Goal: Information Seeking & Learning: Learn about a topic

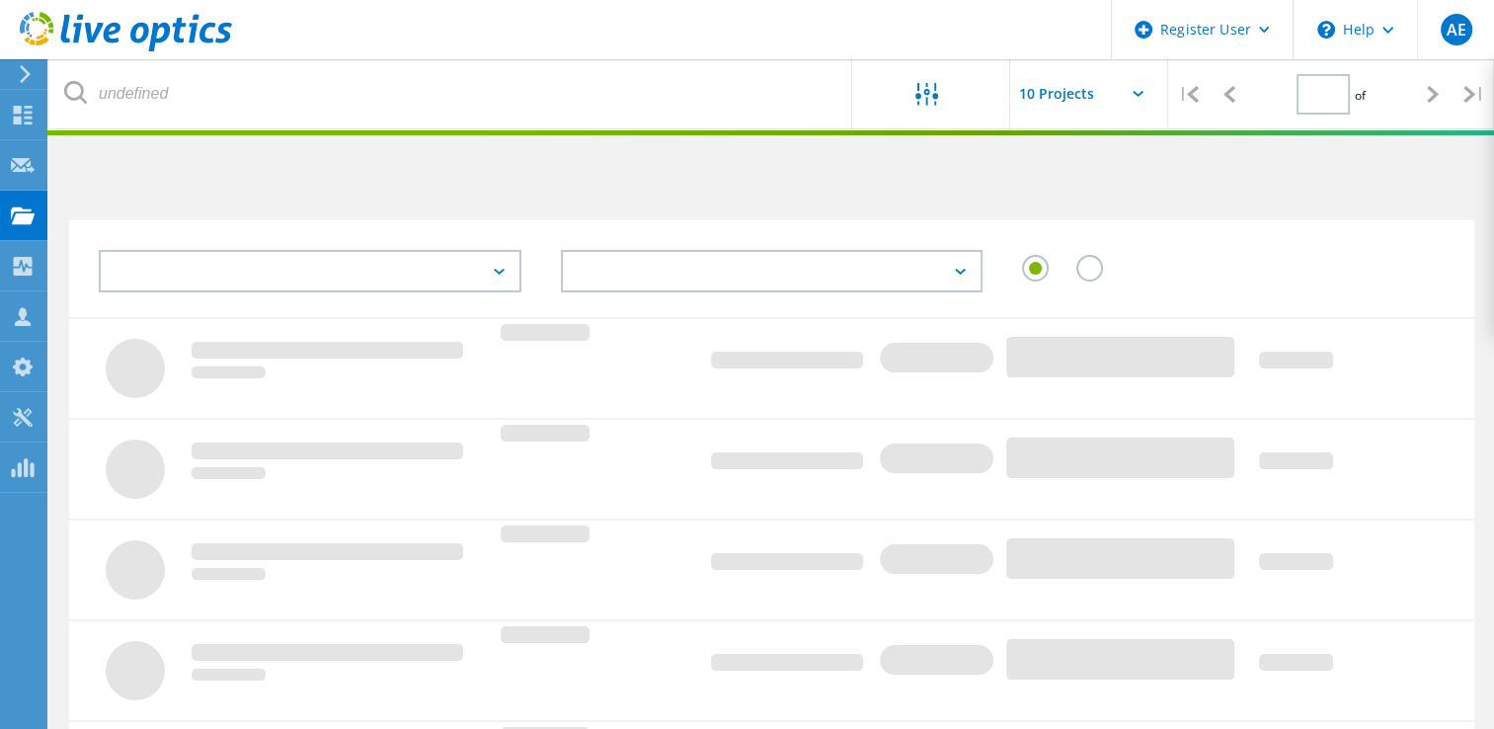
type input "1"
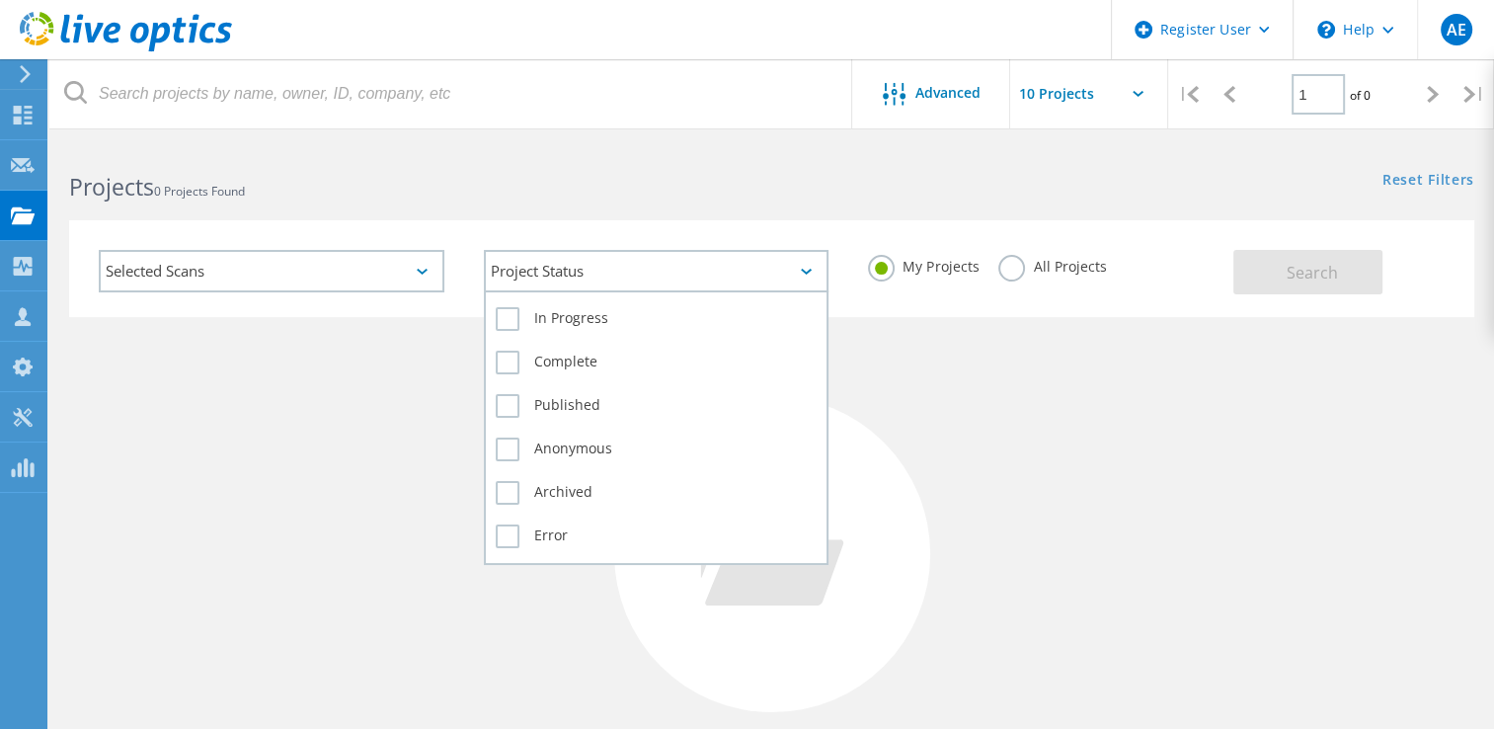
click at [807, 274] on div "Project Status" at bounding box center [657, 271] width 346 height 42
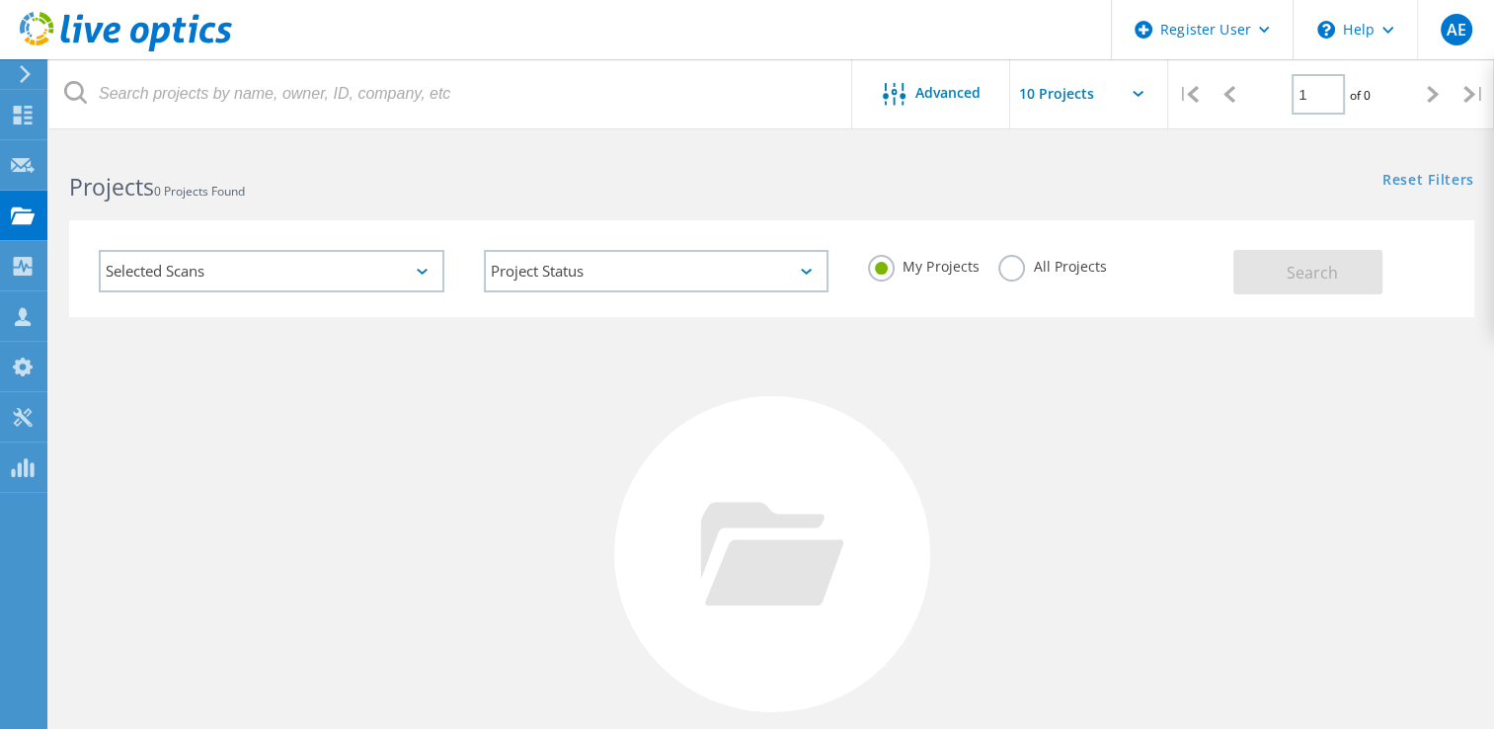
click at [434, 271] on div "Selected Scans" at bounding box center [272, 271] width 346 height 42
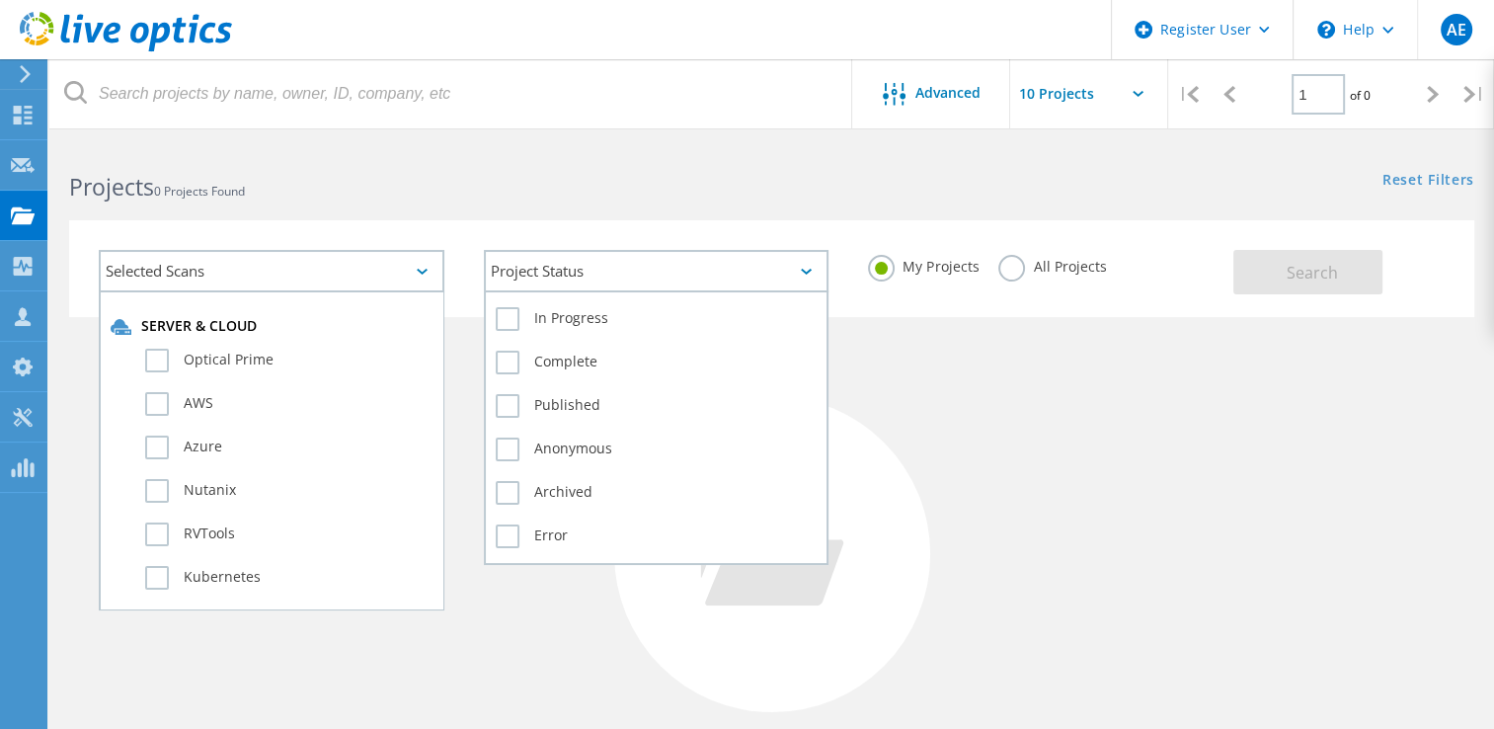
click at [669, 264] on div "Project Status" at bounding box center [657, 271] width 346 height 42
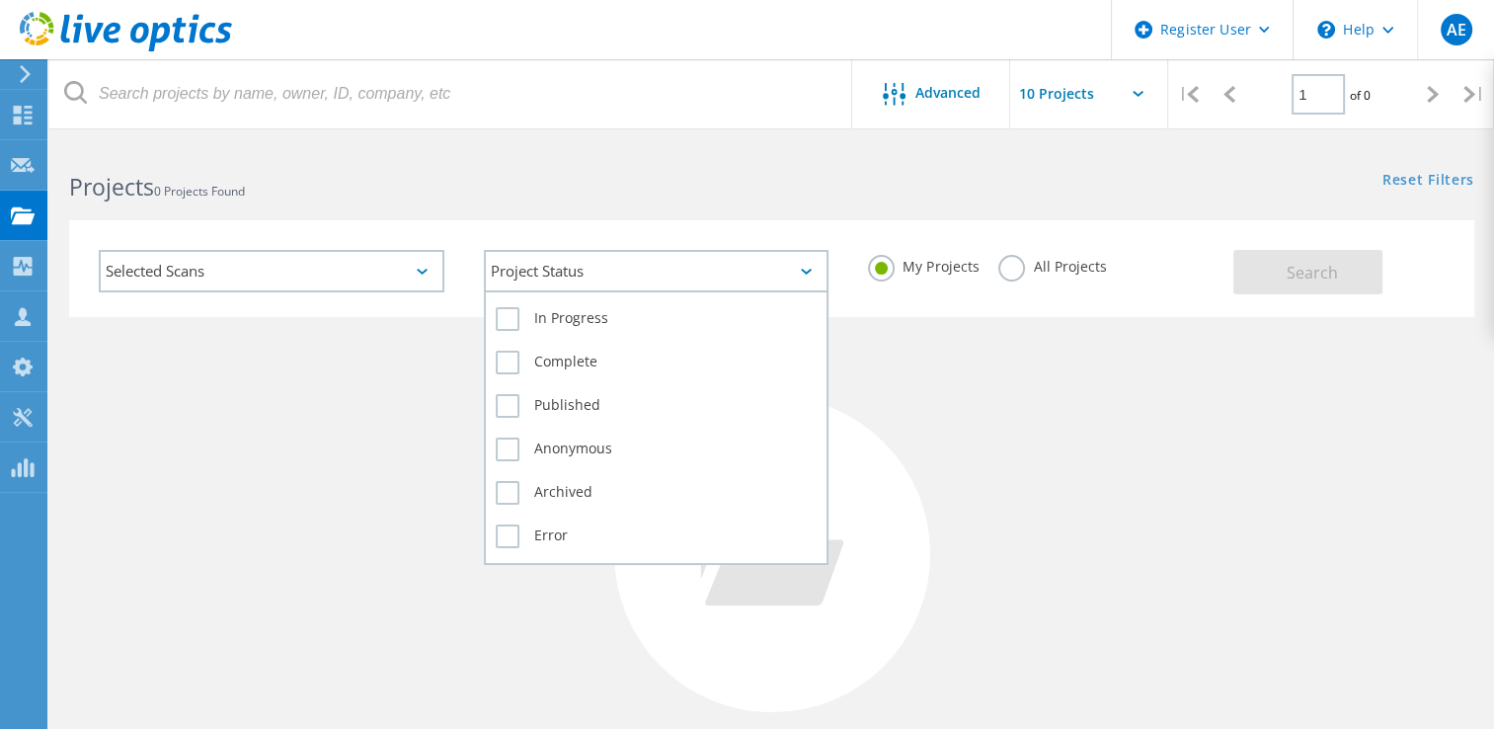
click at [510, 347] on div "Complete" at bounding box center [657, 367] width 322 height 43
click at [508, 350] on label "Complete" at bounding box center [657, 362] width 322 height 24
click at [0, 0] on input "Complete" at bounding box center [0, 0] width 0 height 0
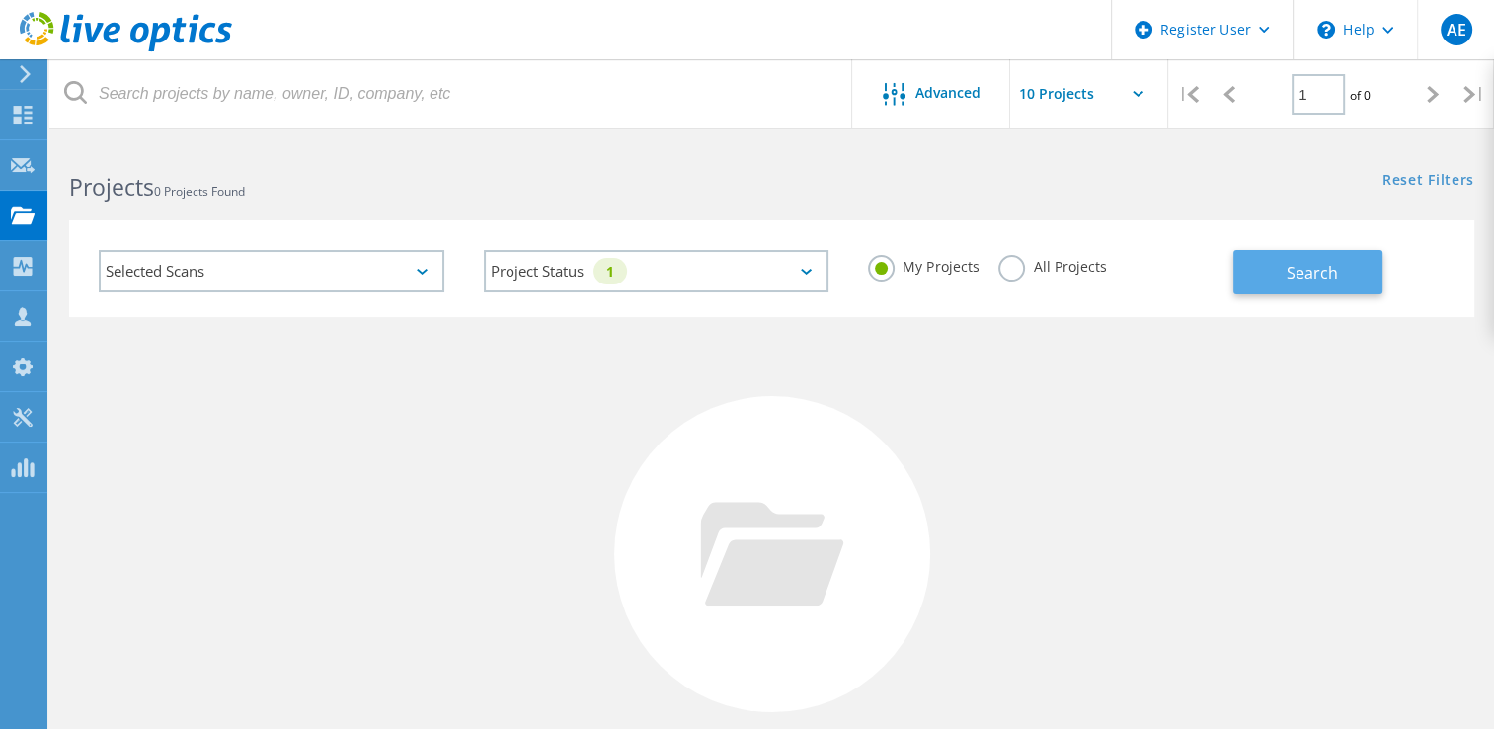
click at [1347, 270] on button "Search" at bounding box center [1307, 272] width 149 height 44
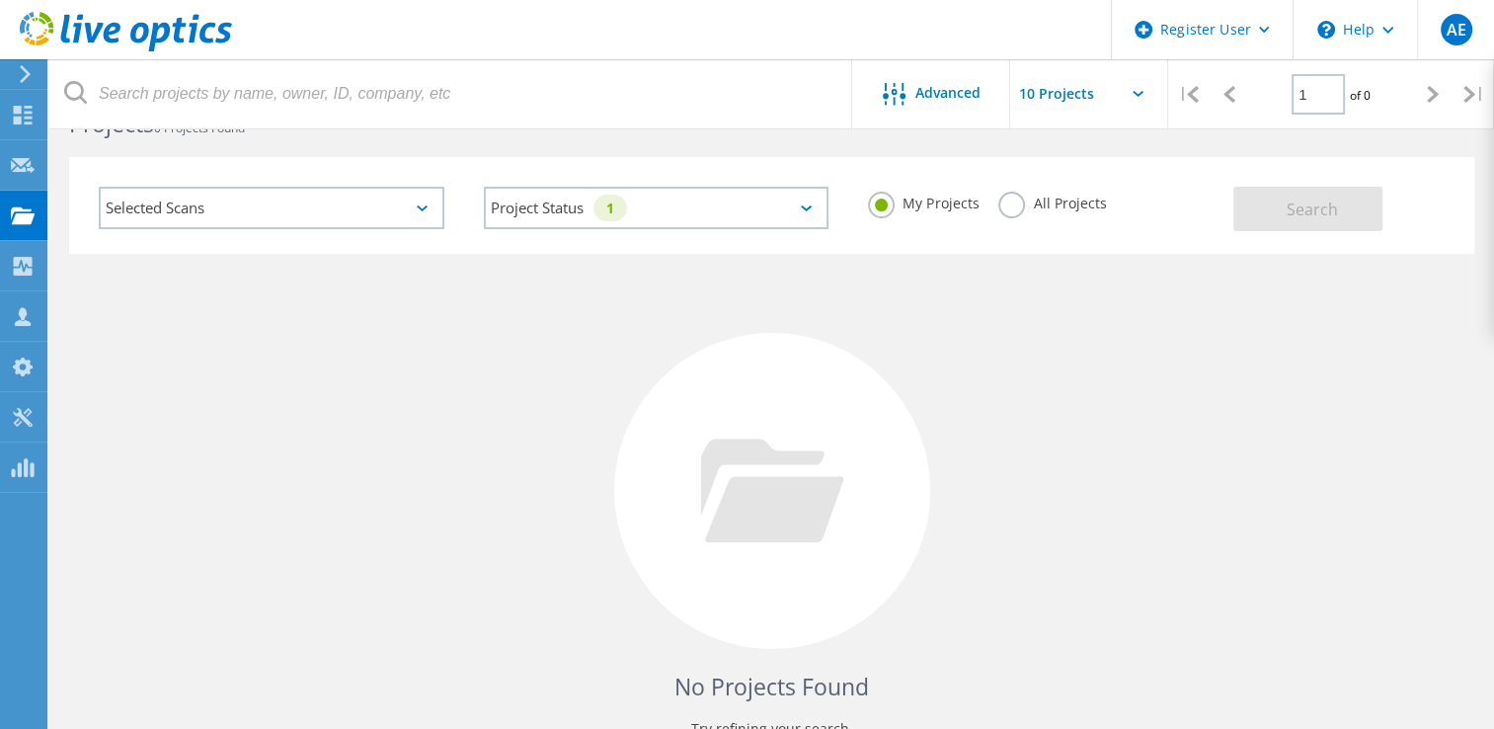
scroll to position [62, 0]
click at [1039, 201] on label "All Projects" at bounding box center [1052, 202] width 108 height 19
click at [0, 0] on input "All Projects" at bounding box center [0, 0] width 0 height 0
click at [1233, 202] on button "Search" at bounding box center [1307, 210] width 149 height 44
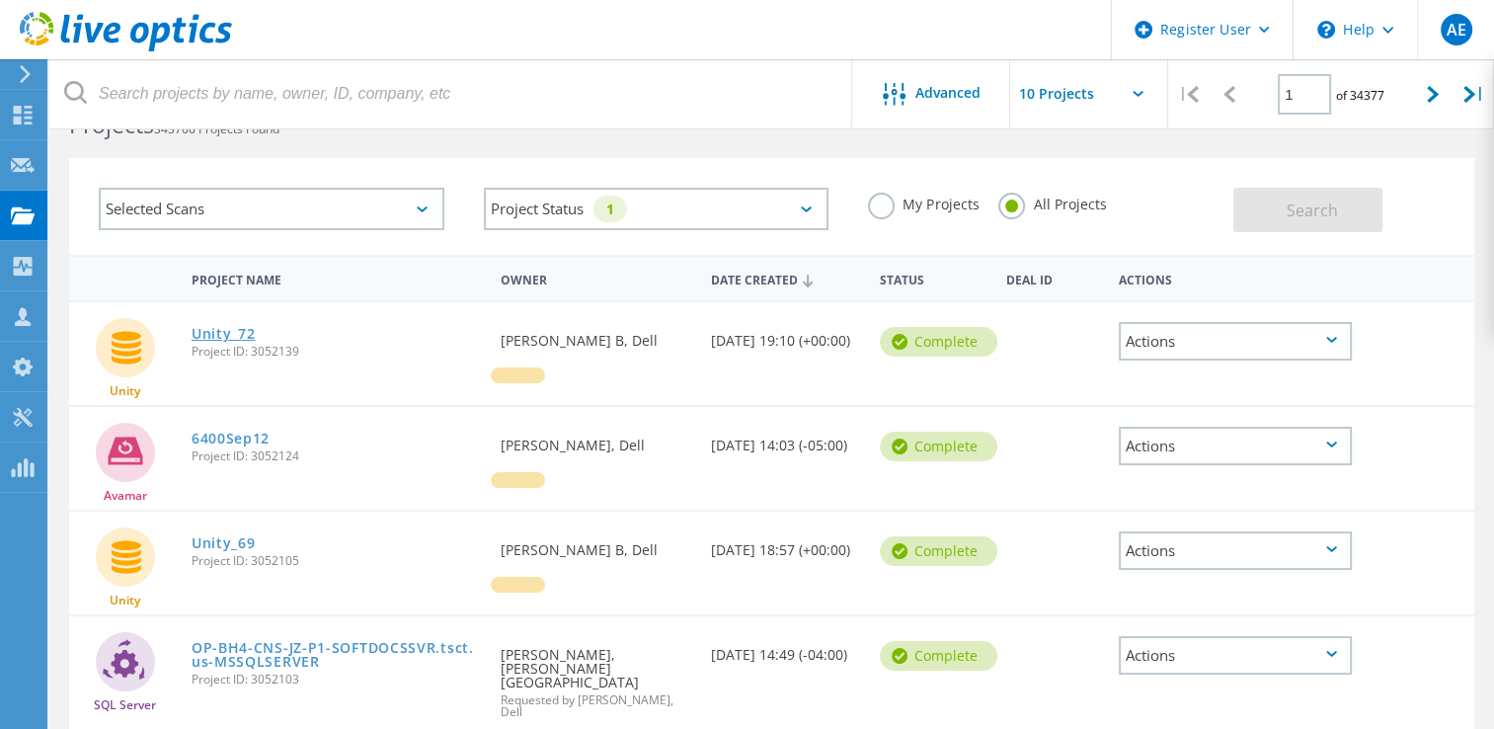
click at [237, 333] on link "Unity_72" at bounding box center [224, 334] width 64 height 14
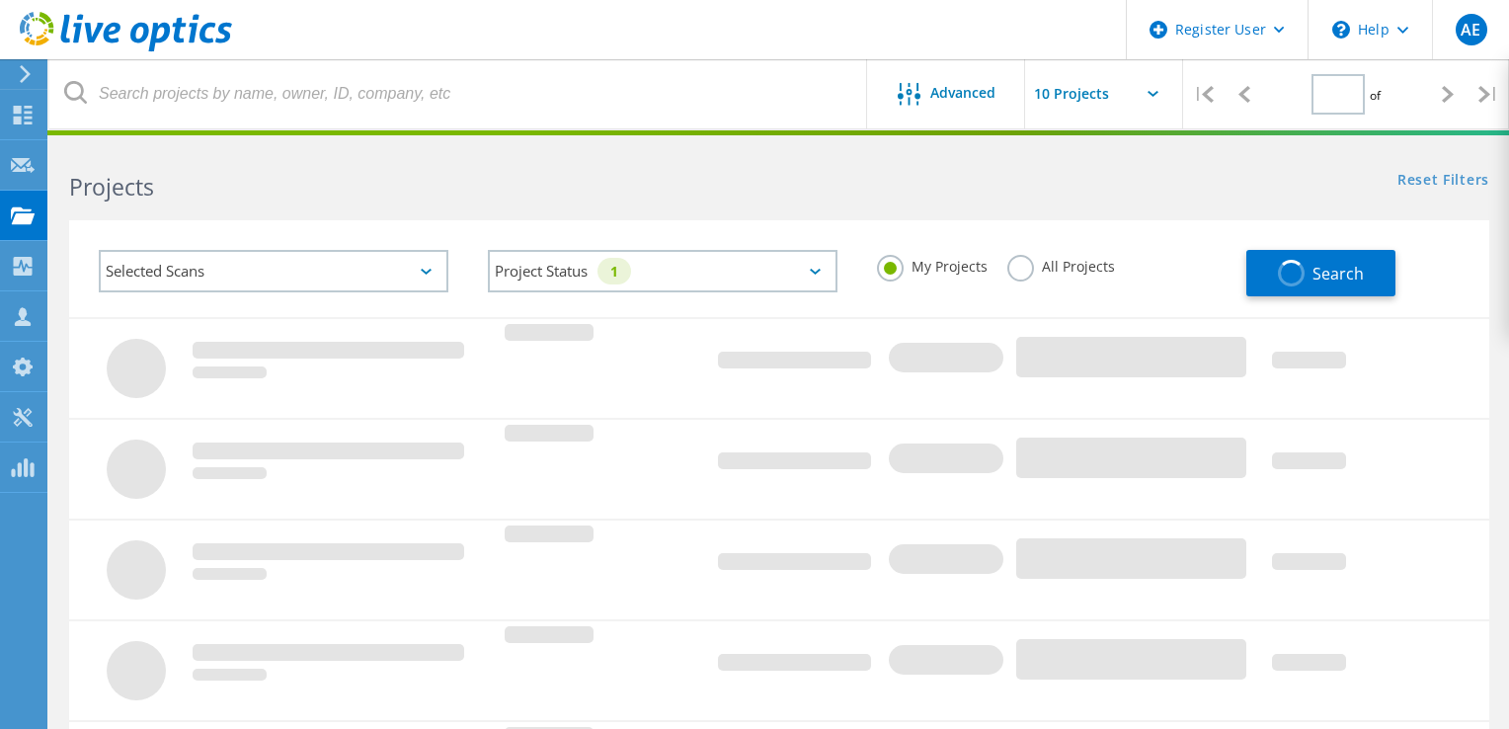
type input "1"
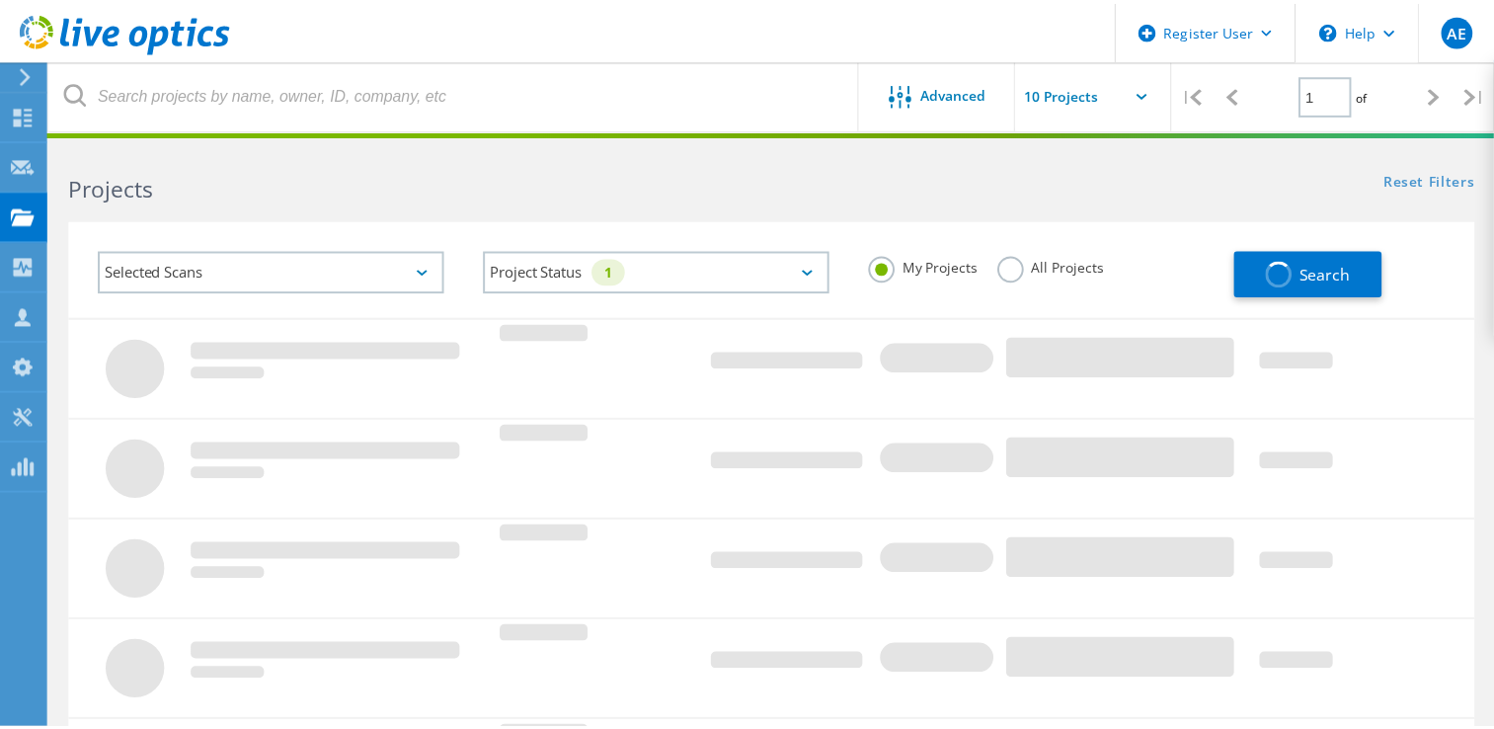
scroll to position [62, 0]
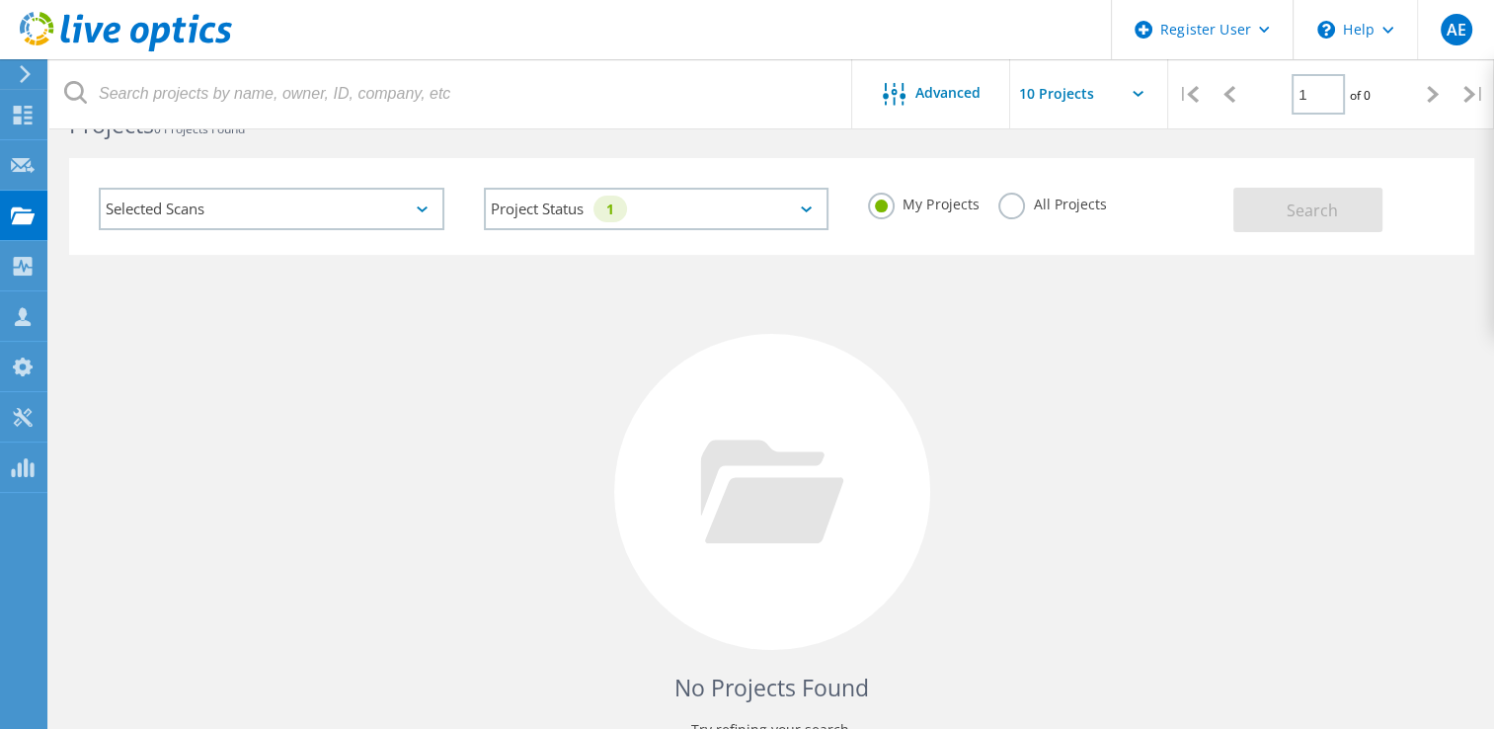
click at [1013, 199] on label "All Projects" at bounding box center [1052, 202] width 108 height 19
click at [0, 0] on input "All Projects" at bounding box center [0, 0] width 0 height 0
click at [1316, 214] on span "Search" at bounding box center [1311, 210] width 51 height 22
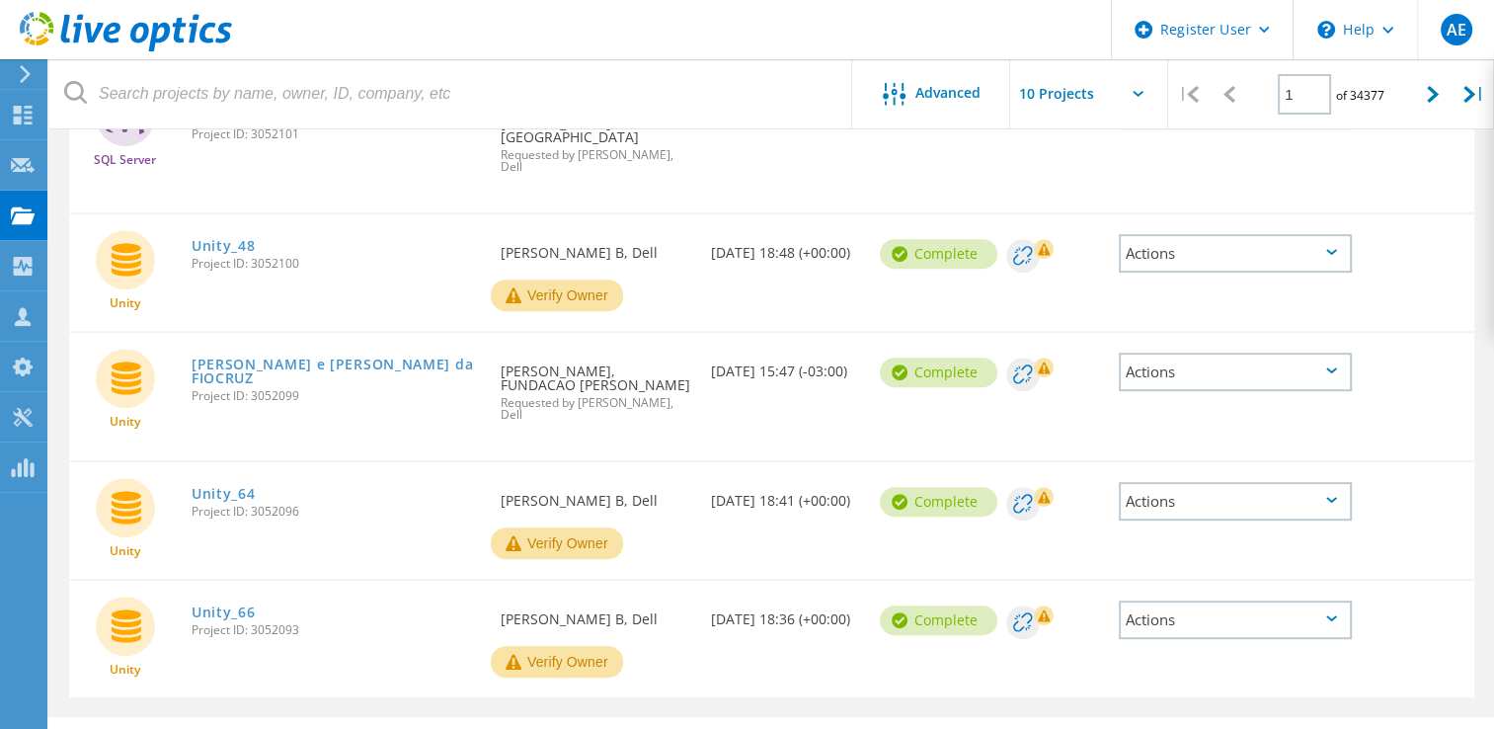
scroll to position [942, 0]
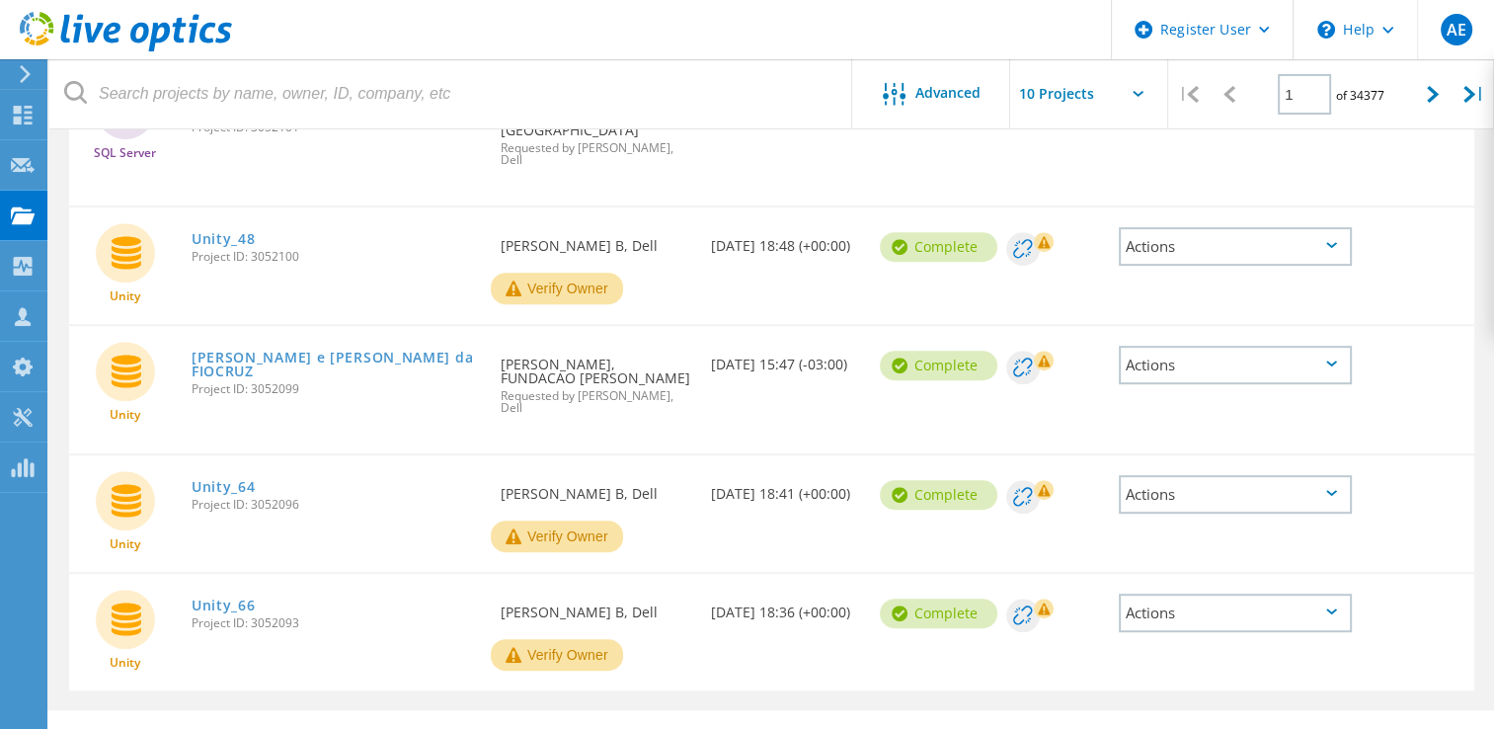
click at [1267, 475] on div "Actions" at bounding box center [1235, 494] width 233 height 39
click at [208, 480] on link "Unity_64" at bounding box center [224, 487] width 64 height 14
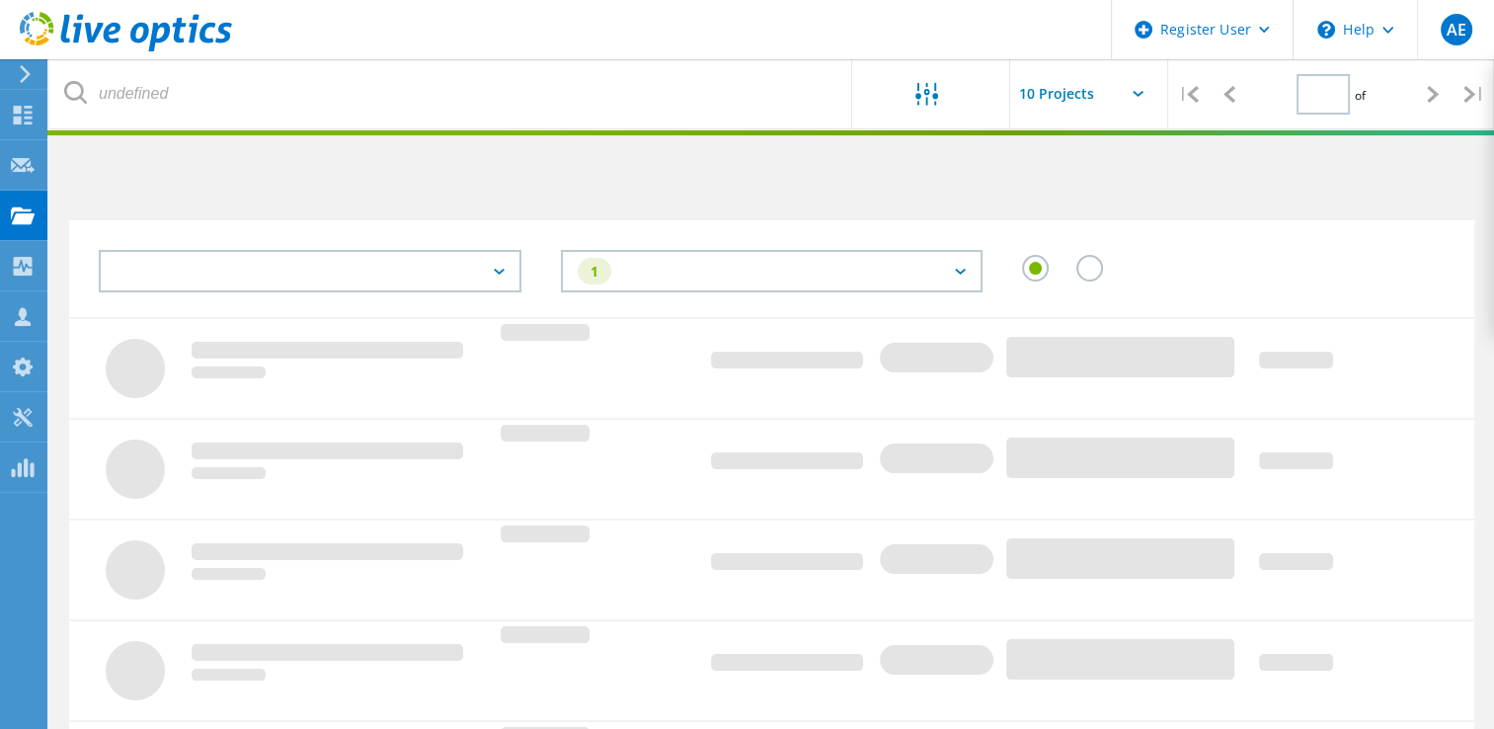
type input "1"
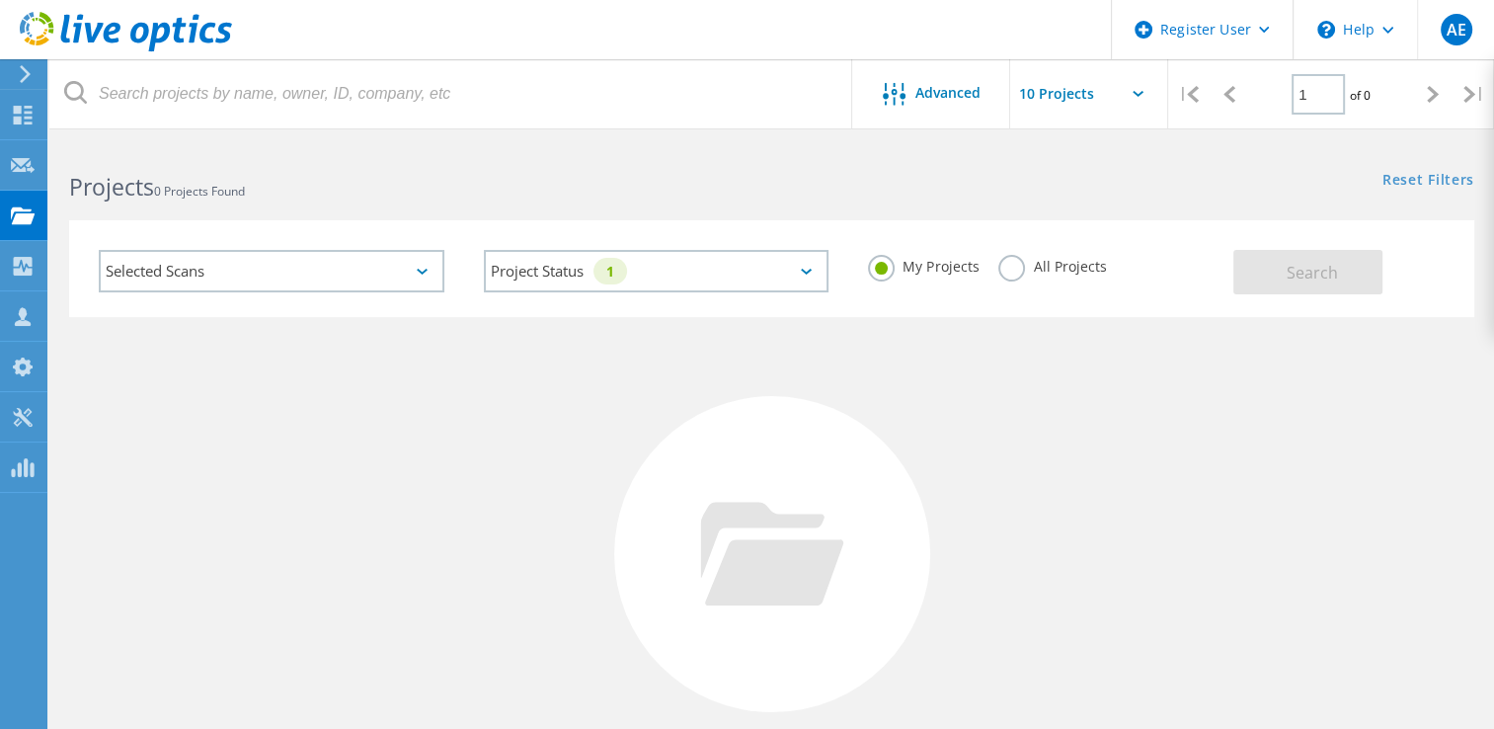
click at [1102, 268] on label "All Projects" at bounding box center [1052, 264] width 108 height 19
click at [0, 0] on input "All Projects" at bounding box center [0, 0] width 0 height 0
click at [1307, 290] on button "Search" at bounding box center [1307, 272] width 149 height 44
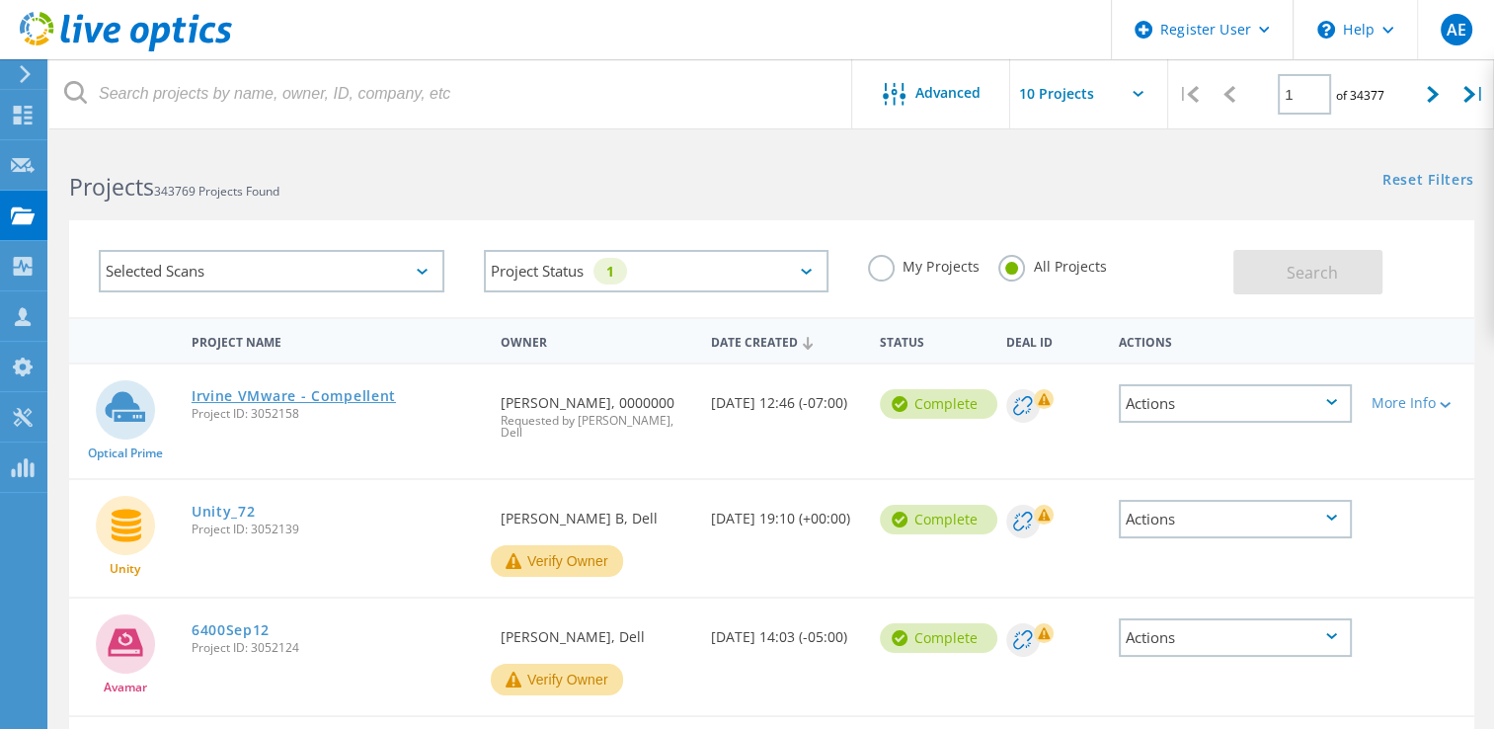
click at [343, 390] on link "Irvine VMware - Compellent" at bounding box center [294, 396] width 204 height 14
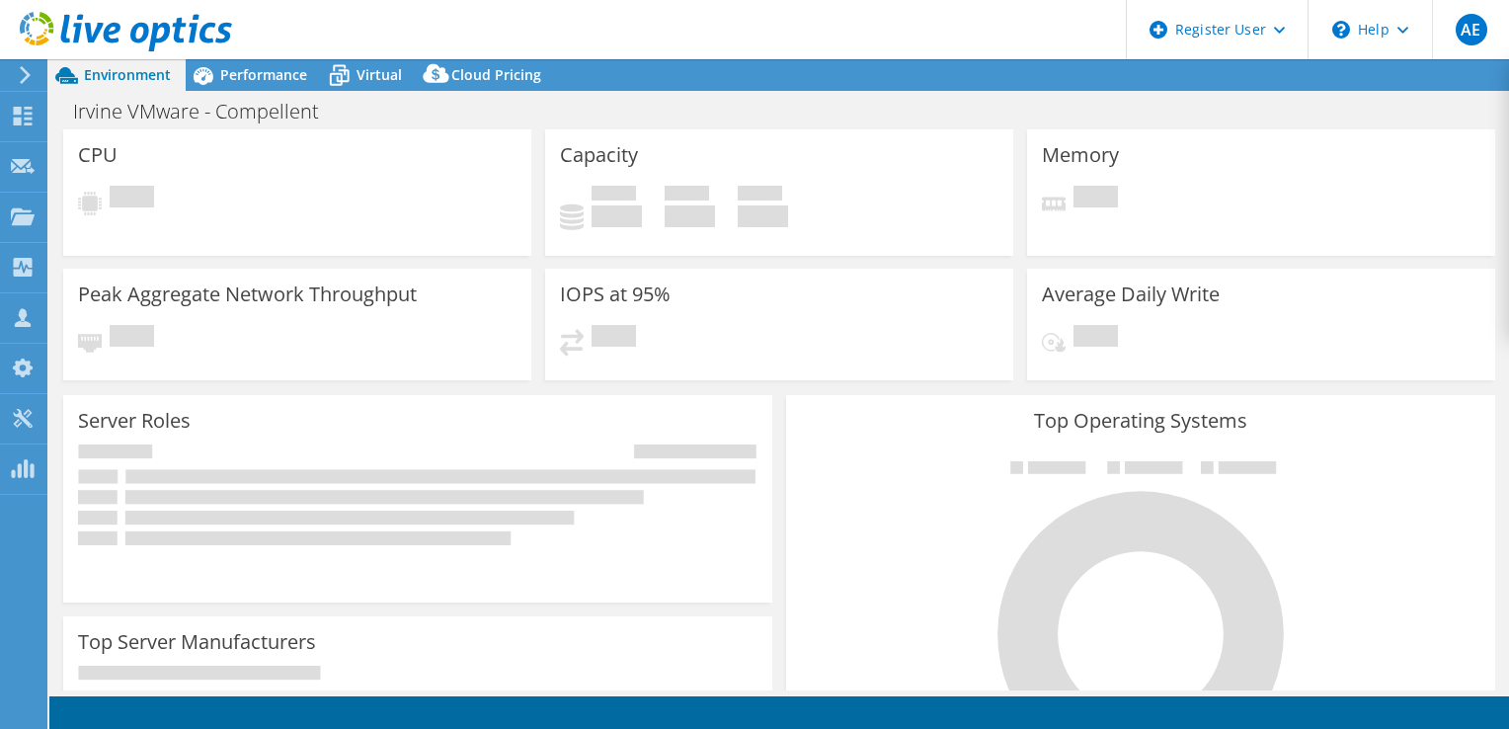
select select "USD"
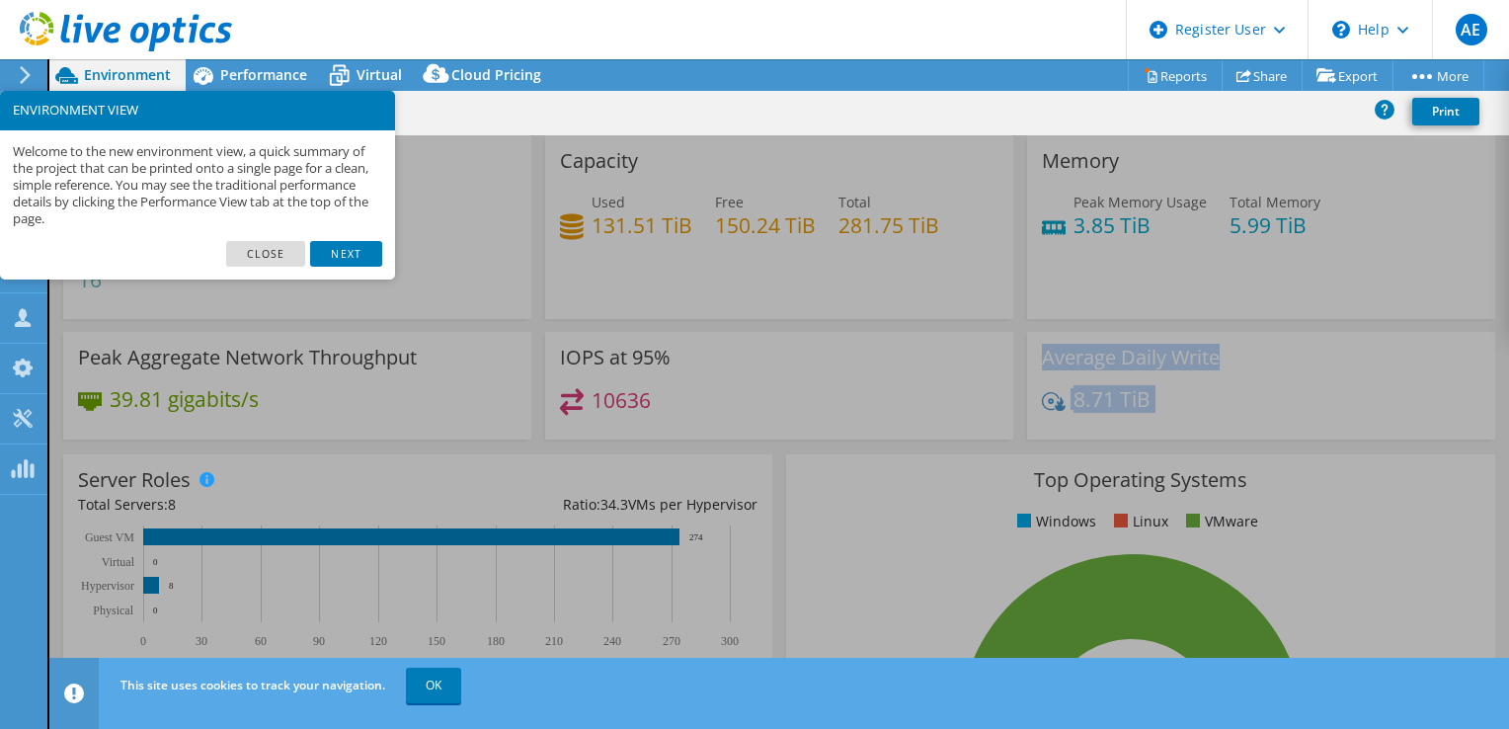
drag, startPoint x: 1139, startPoint y: 380, endPoint x: 654, endPoint y: 452, distance: 491.1
click at [654, 452] on section "CPU Peak CPU 358 GHz Net CPU 1164.80 GHz Cores 448 CPU Sockets 16 Capacity Used…" at bounding box center [778, 737] width 1459 height 1205
click at [1423, 319] on div "Memory Peak Memory Usage 3.85 TiB Total Memory 5.99 TiB" at bounding box center [1261, 233] width 482 height 196
click at [270, 252] on link "Close" at bounding box center [266, 254] width 80 height 26
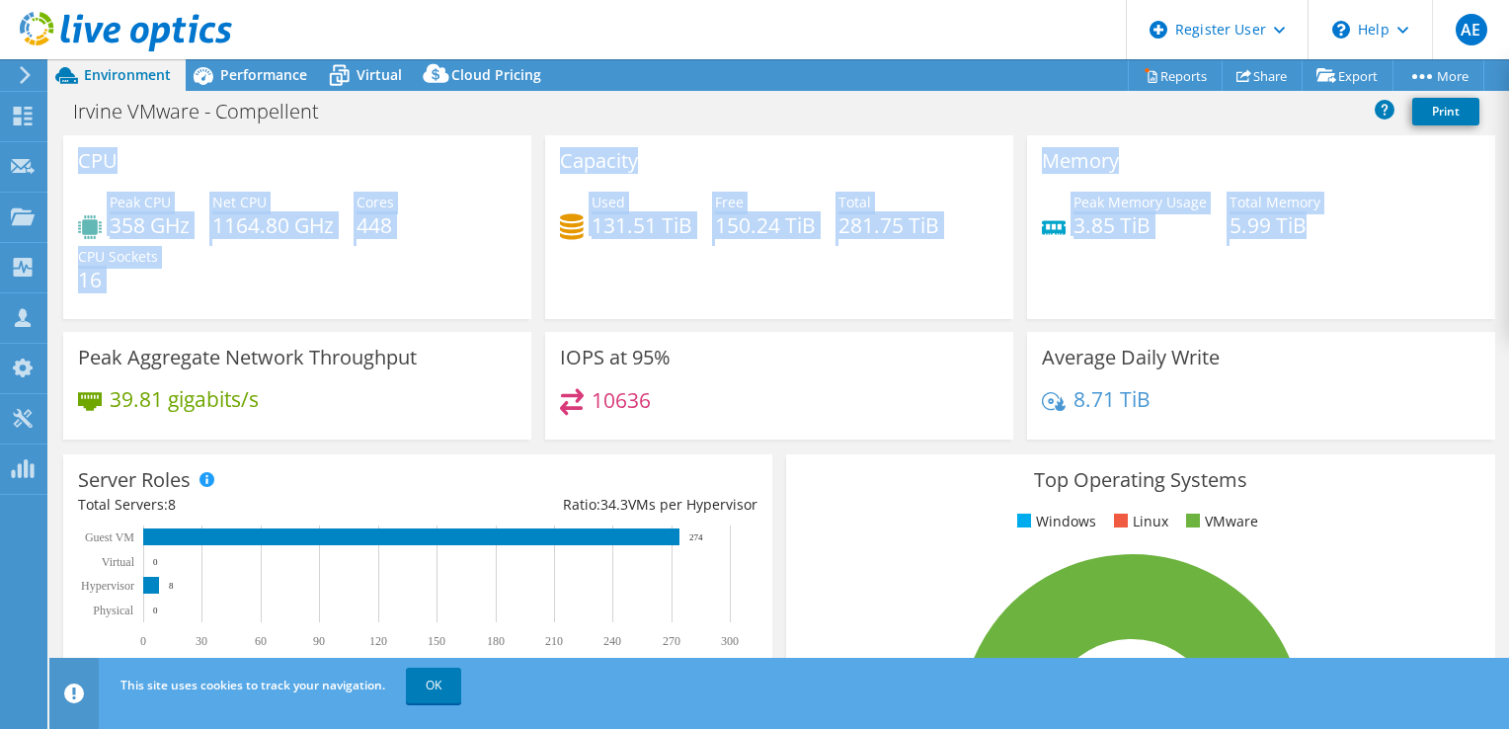
click at [1495, 331] on div "CPU Peak CPU 358 GHz Net CPU 1164.80 GHz Cores 448 CPU Sockets 16 Capacity Used…" at bounding box center [778, 415] width 1459 height 561
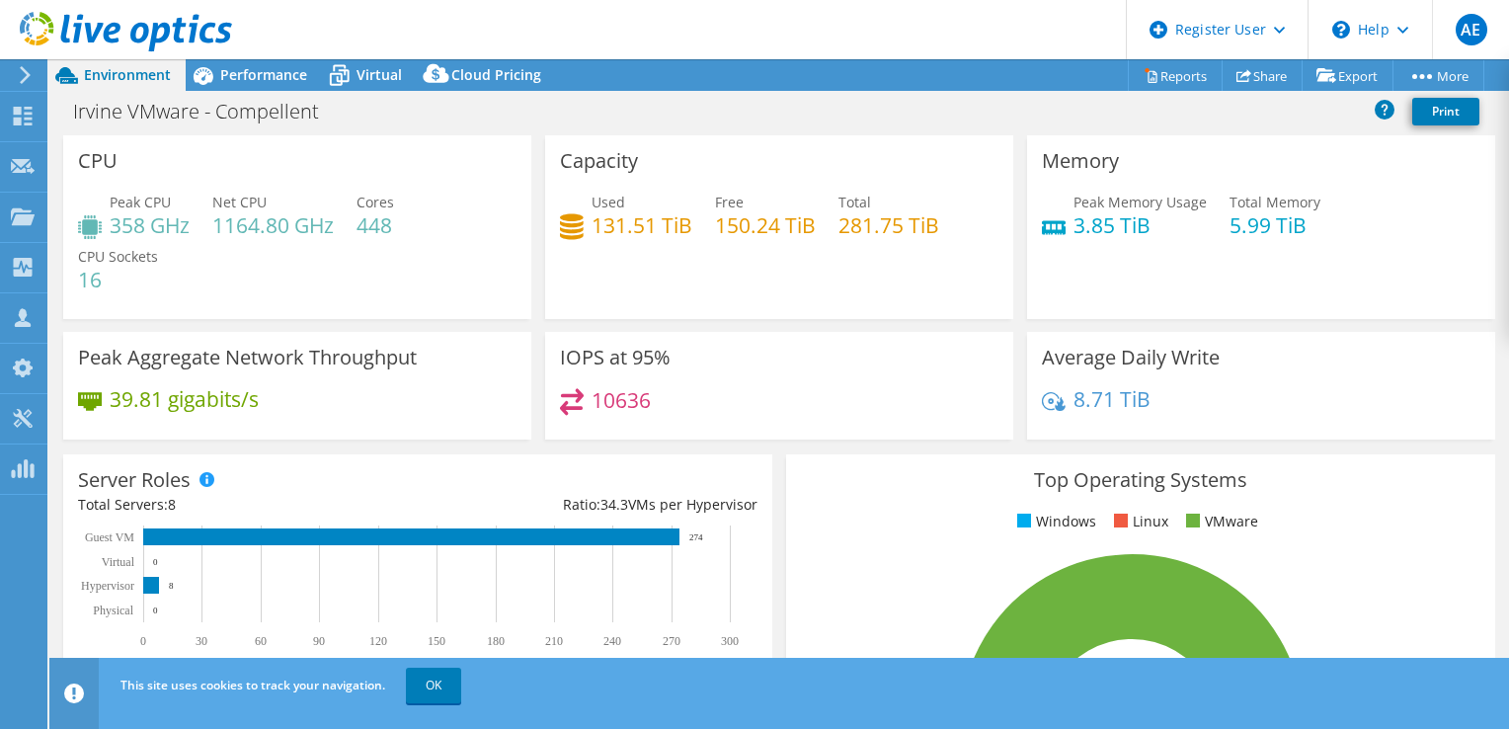
drag, startPoint x: 1495, startPoint y: 331, endPoint x: 1445, endPoint y: 333, distance: 49.4
click at [1445, 333] on div "Average Daily Write 8.71 TiB" at bounding box center [1261, 386] width 468 height 108
click at [228, 89] on div "Performance" at bounding box center [254, 75] width 136 height 32
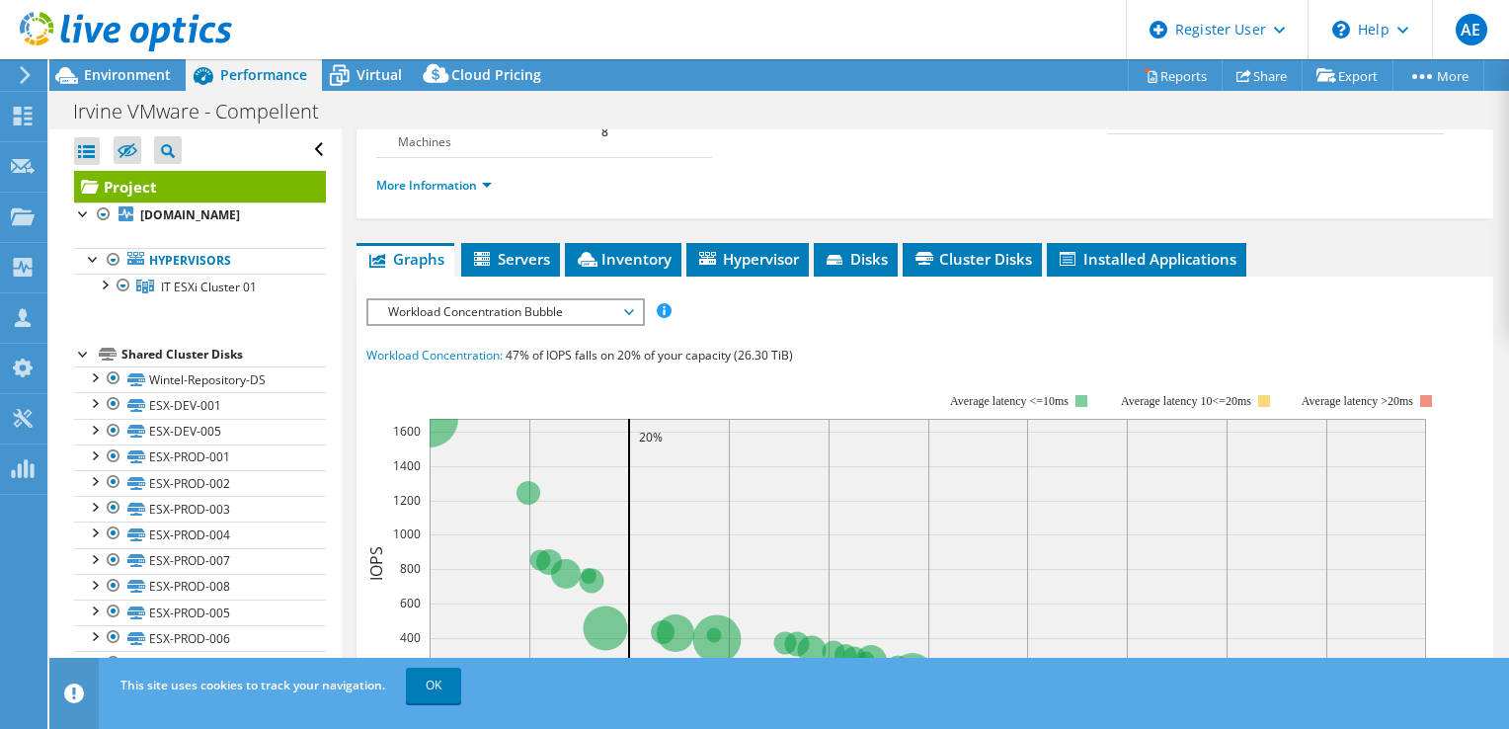
scroll to position [300, 0]
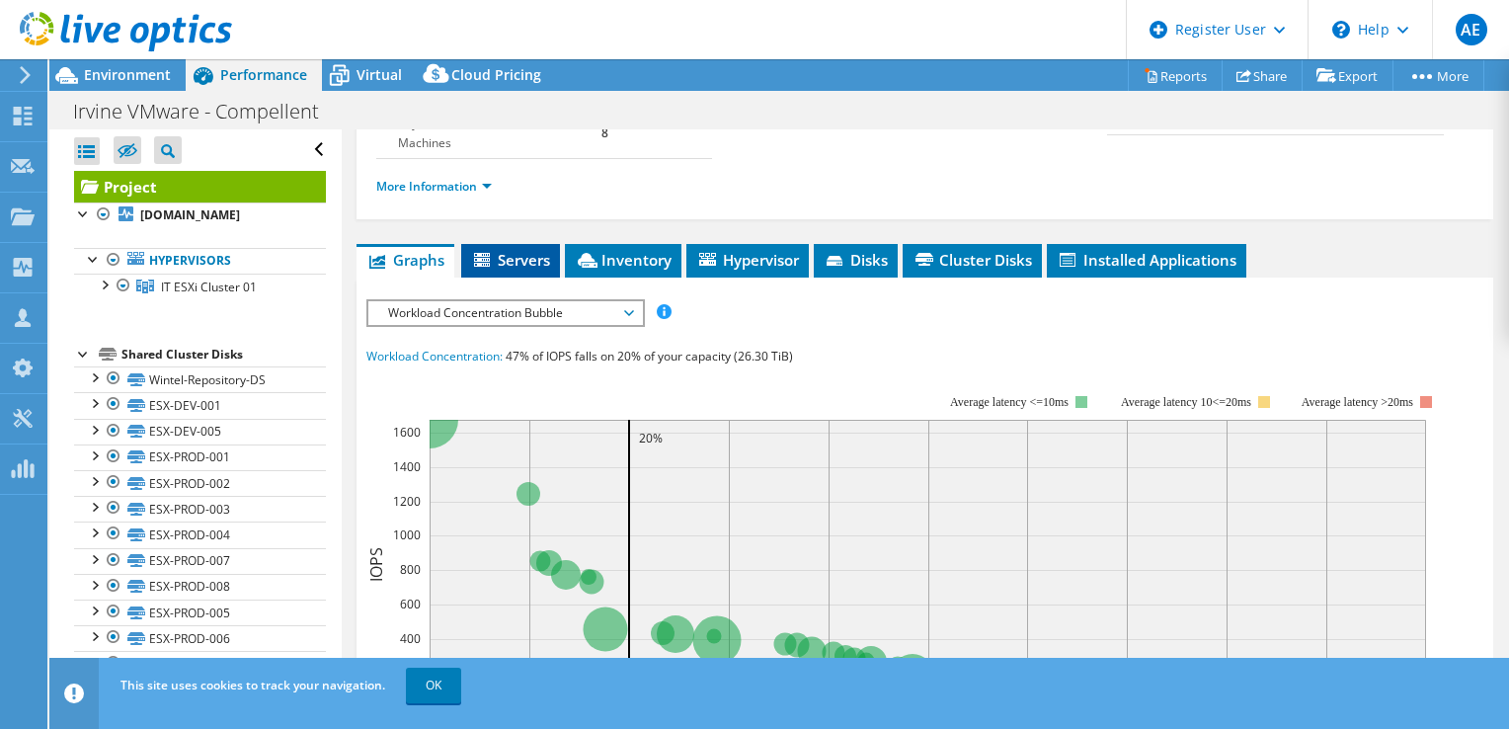
click at [494, 251] on span "Servers" at bounding box center [510, 260] width 79 height 20
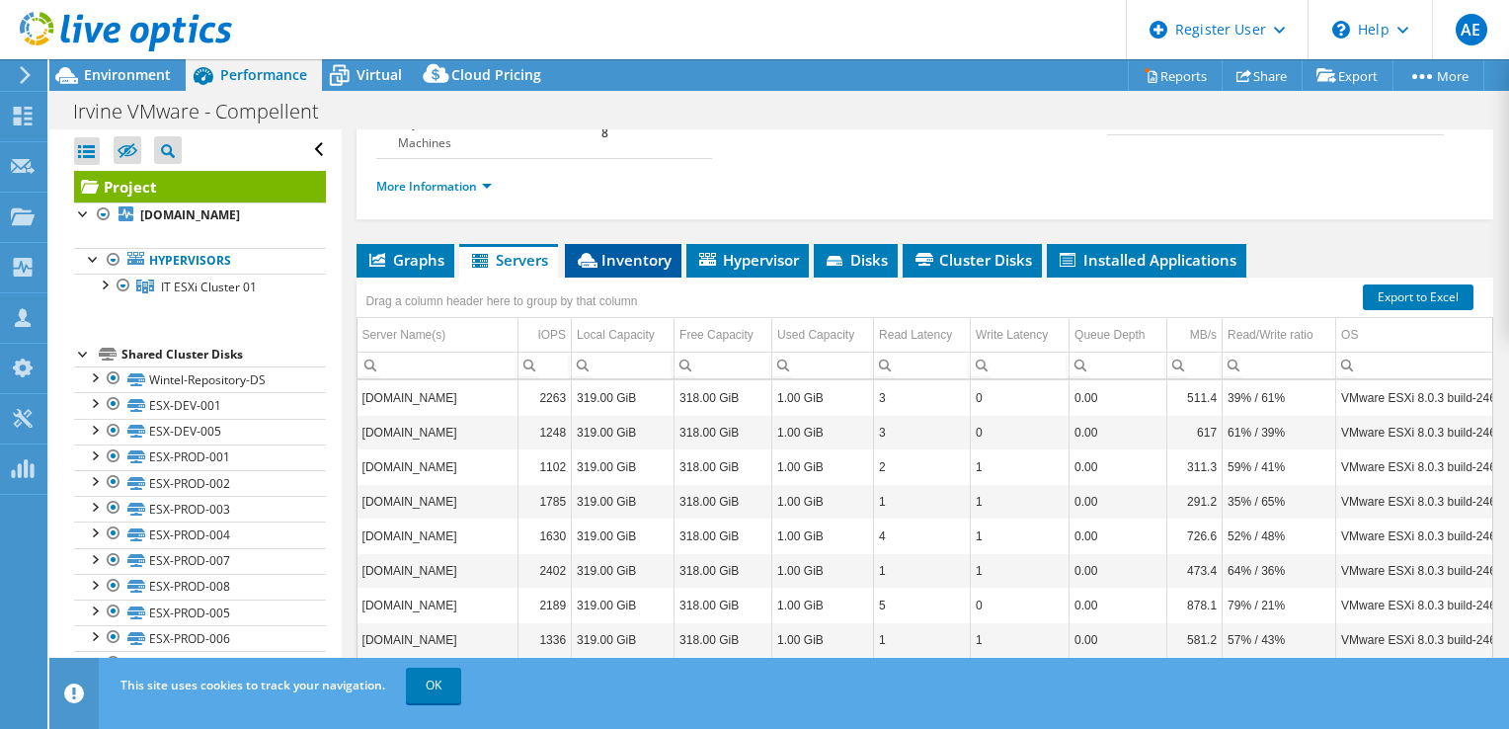
click at [610, 260] on span "Inventory" at bounding box center [623, 260] width 97 height 20
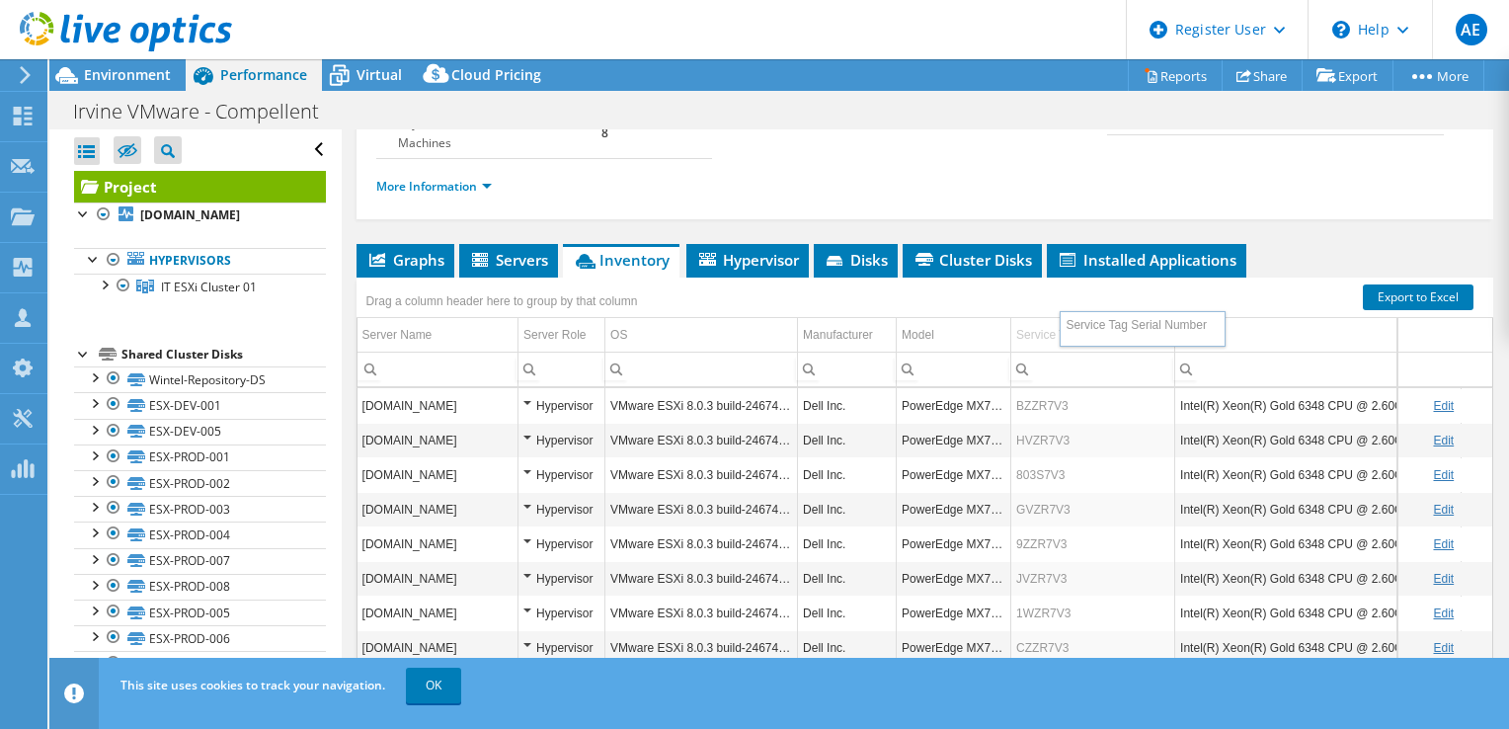
drag, startPoint x: 1014, startPoint y: 333, endPoint x: 1062, endPoint y: 330, distance: 48.5
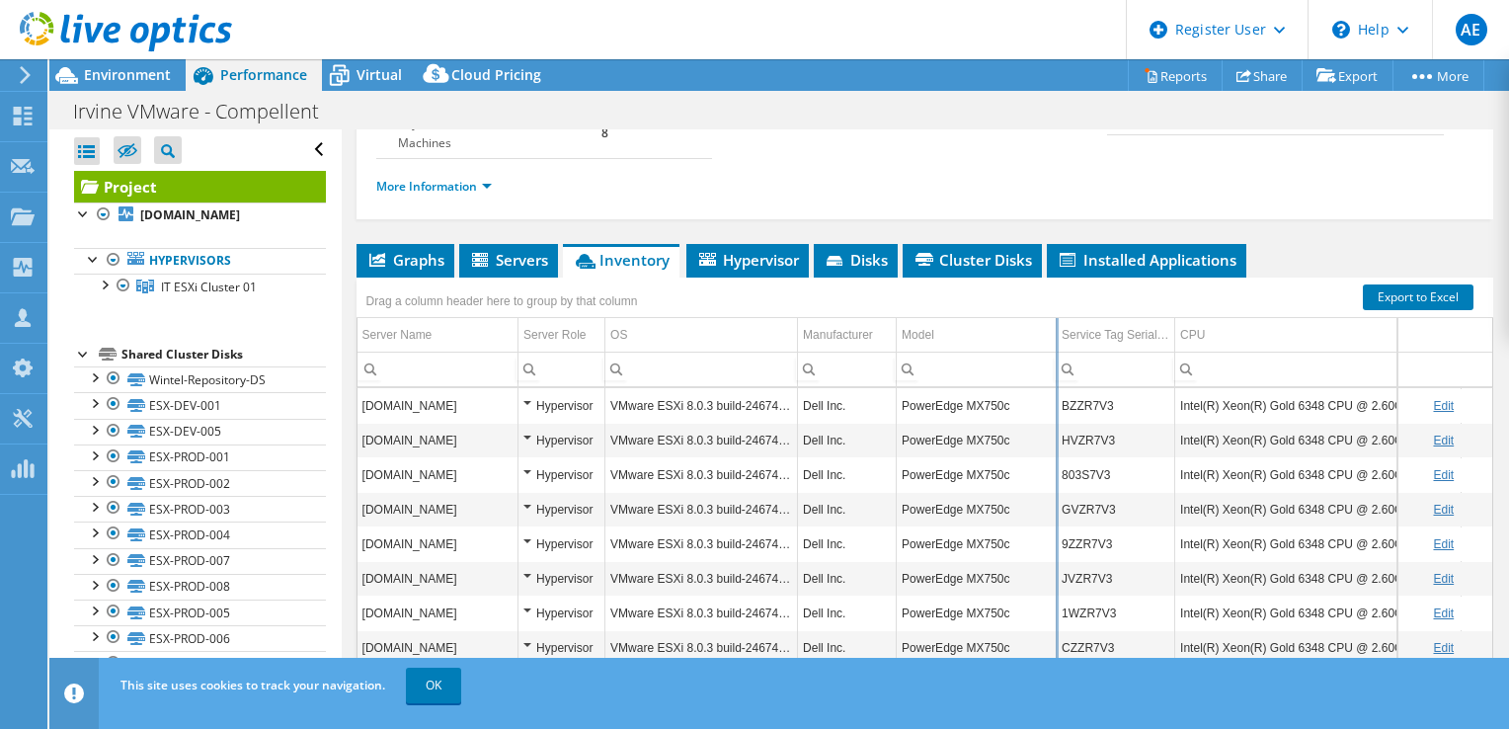
drag, startPoint x: 1011, startPoint y: 334, endPoint x: 1056, endPoint y: 337, distance: 45.5
click at [1056, 337] on div "Drag a column header here to group by that column Server Name Server Role OS Ma…" at bounding box center [924, 487] width 1136 height 420
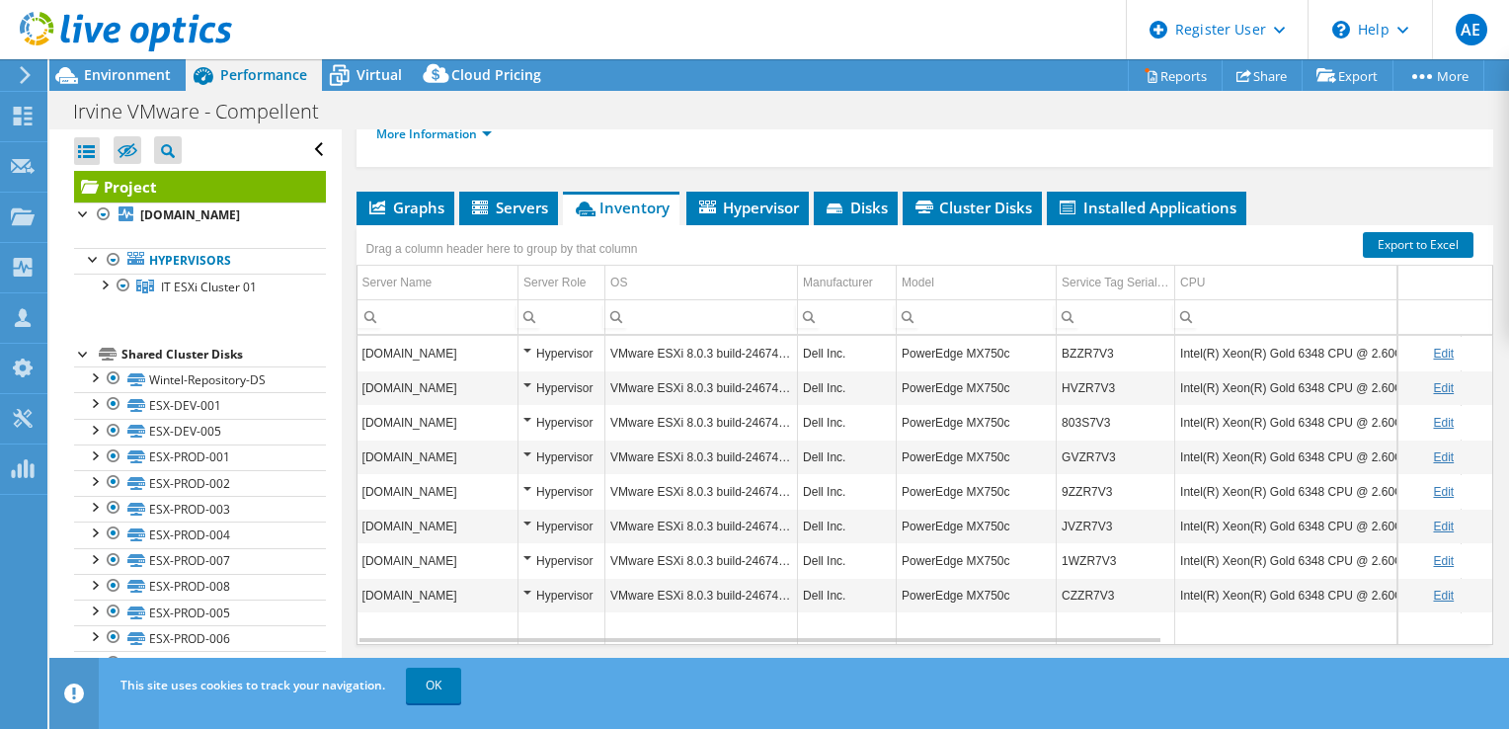
scroll to position [379, 0]
